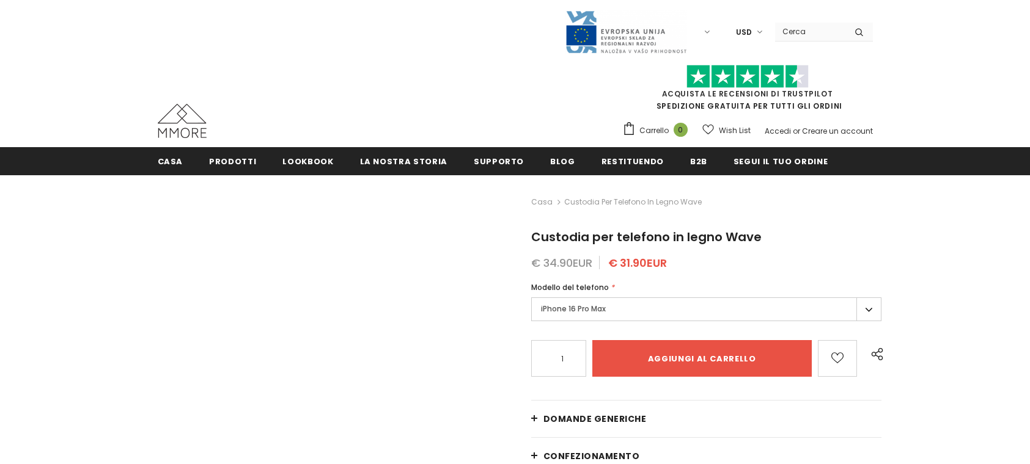
type input "Add to cart"
